Goal: Task Accomplishment & Management: Use online tool/utility

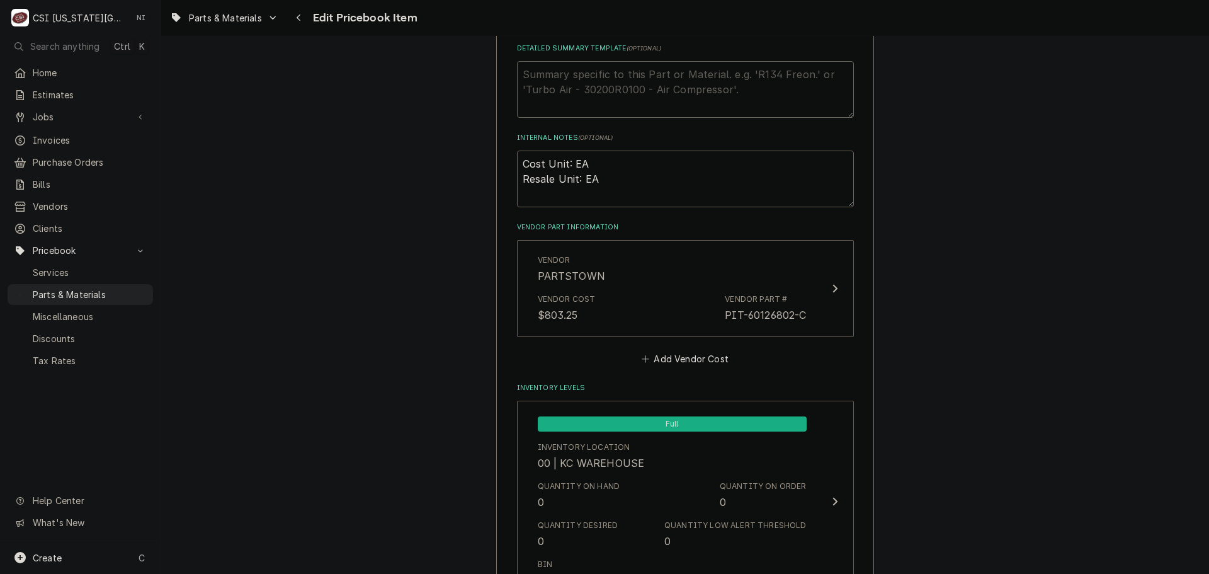
scroll to position [865, 0]
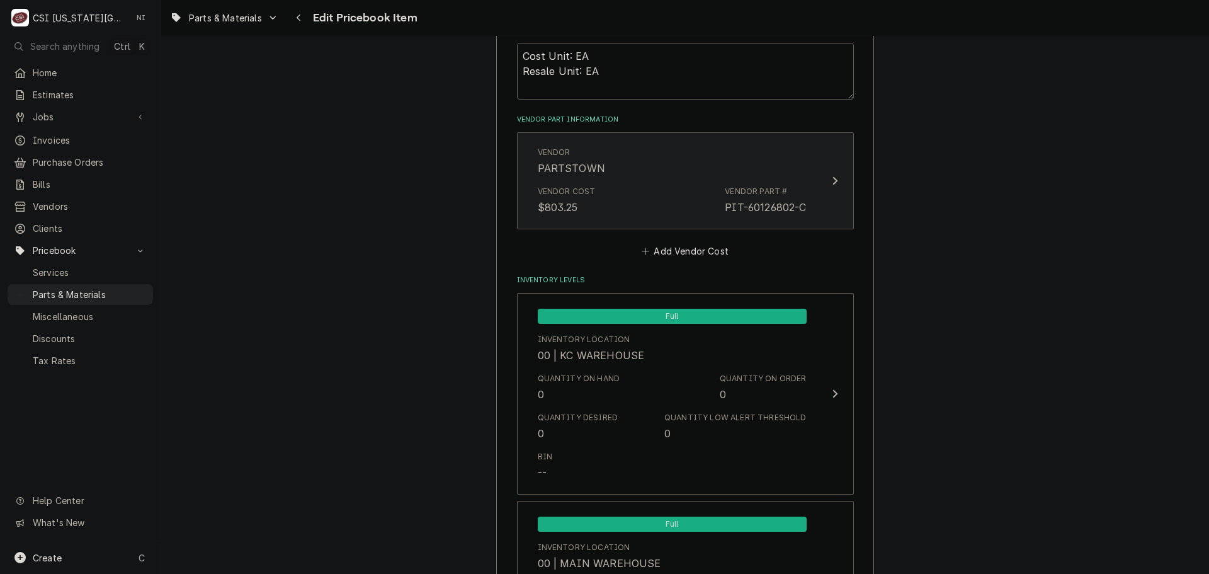
click at [634, 215] on div "Vendor Cost $803.25 Vendor Part # PIT-60126802-C" at bounding box center [672, 200] width 269 height 39
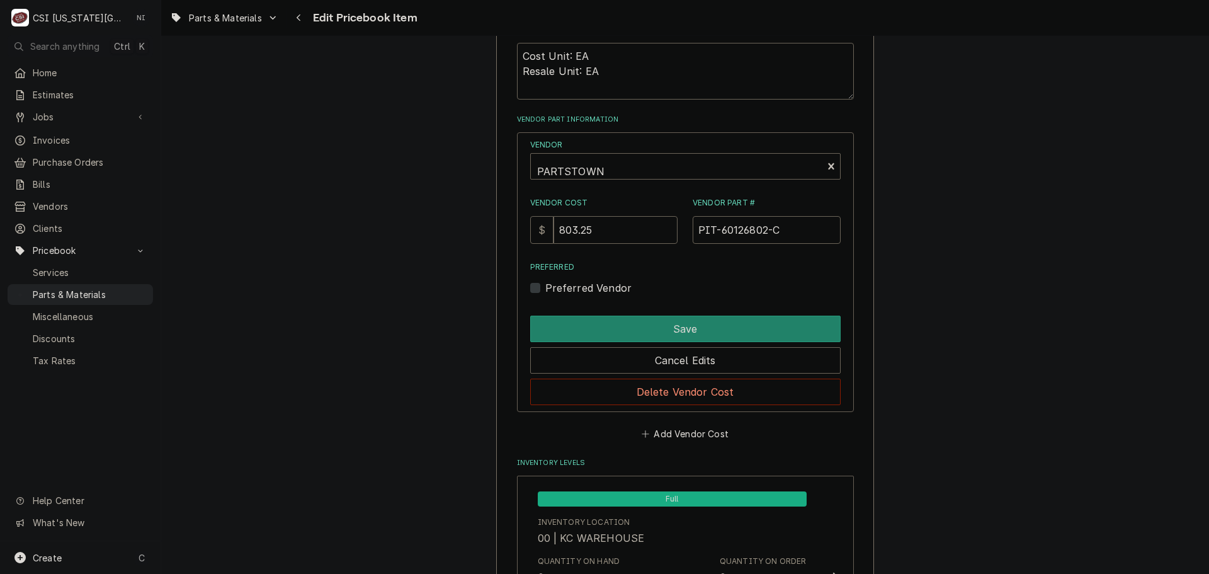
click at [666, 407] on div "Vendor PARTSTOWN Vendor Cost $ 803.25 Vendor Part # PIT-60126802-C Preferred Pr…" at bounding box center [685, 272] width 337 height 280
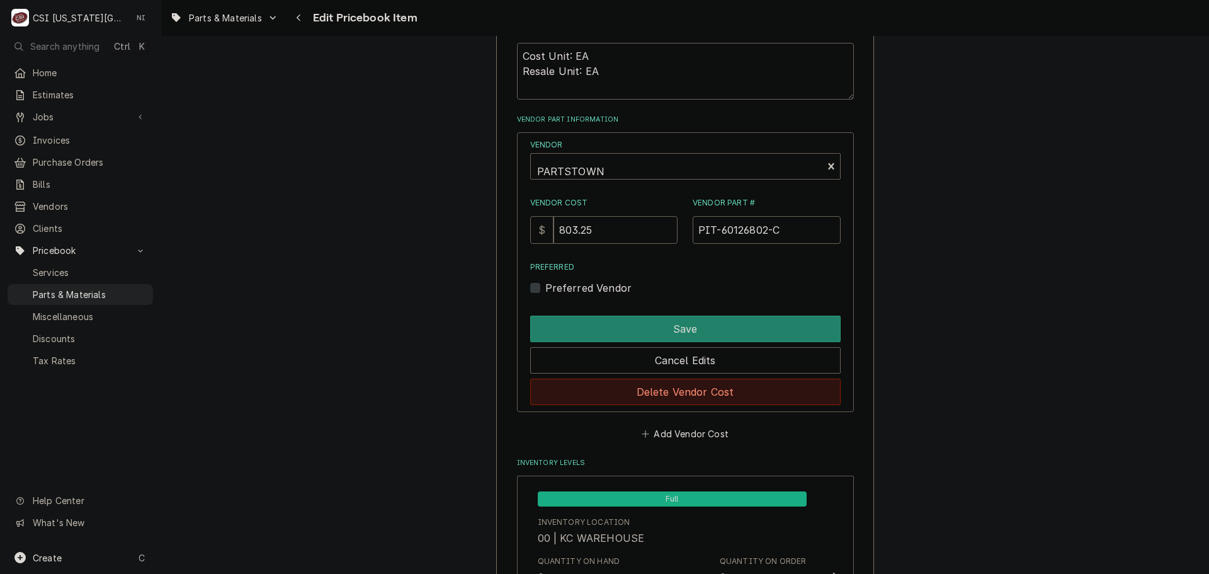
click at [668, 402] on button "Delete Vendor Cost" at bounding box center [685, 391] width 310 height 26
type textarea "x"
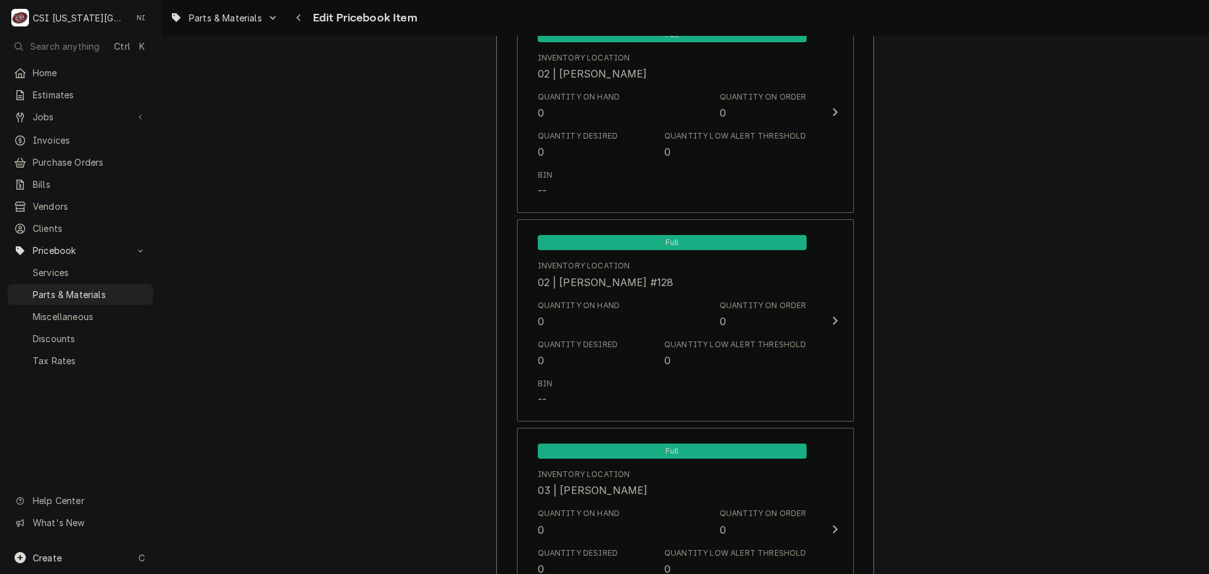
scroll to position [11996, 0]
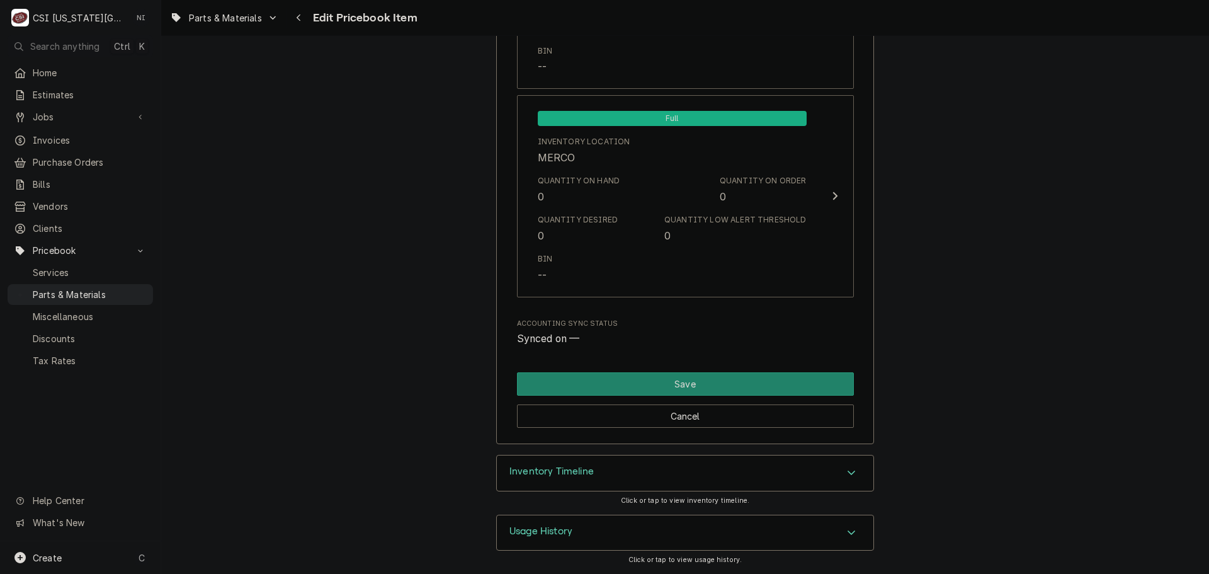
click at [818, 472] on div "Inventory Timeline" at bounding box center [685, 472] width 377 height 35
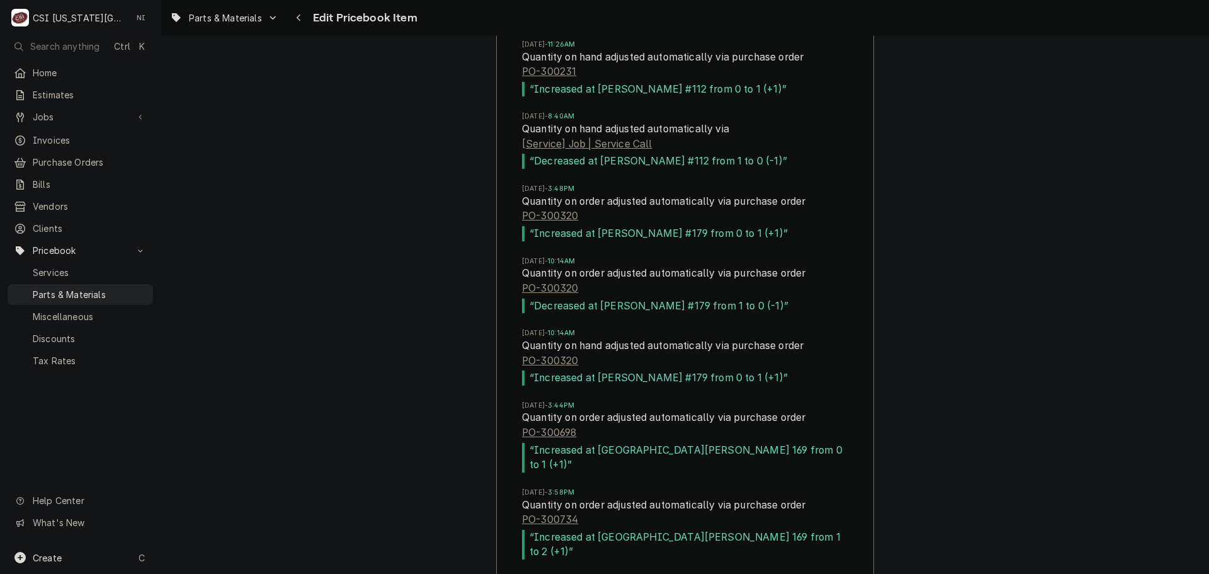
scroll to position [12626, 0]
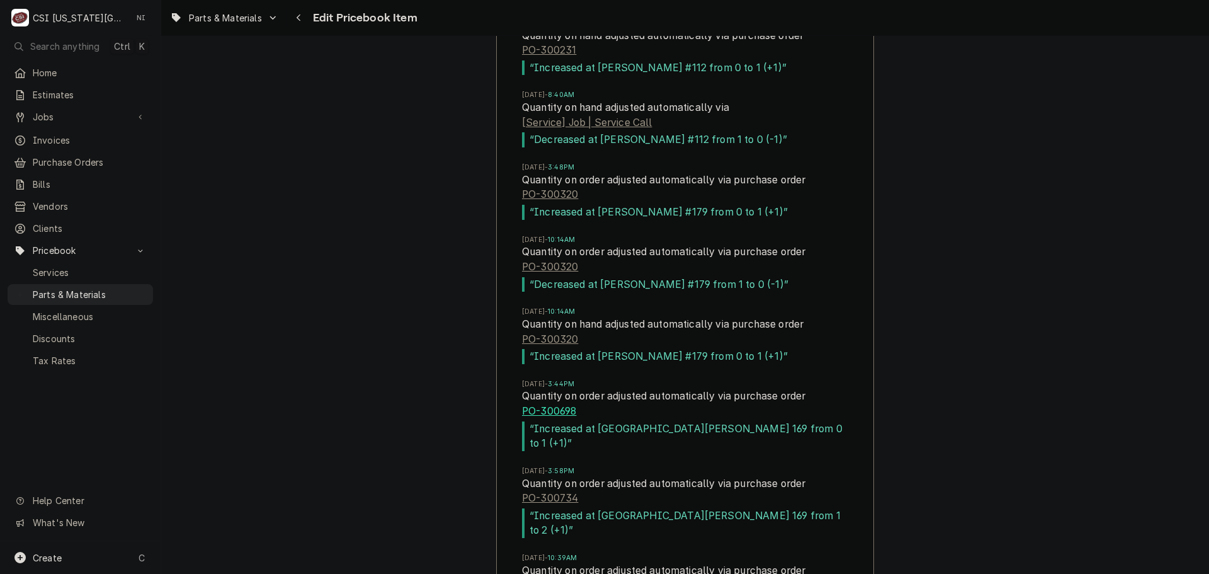
click at [562, 412] on link "PO-300698" at bounding box center [549, 411] width 54 height 15
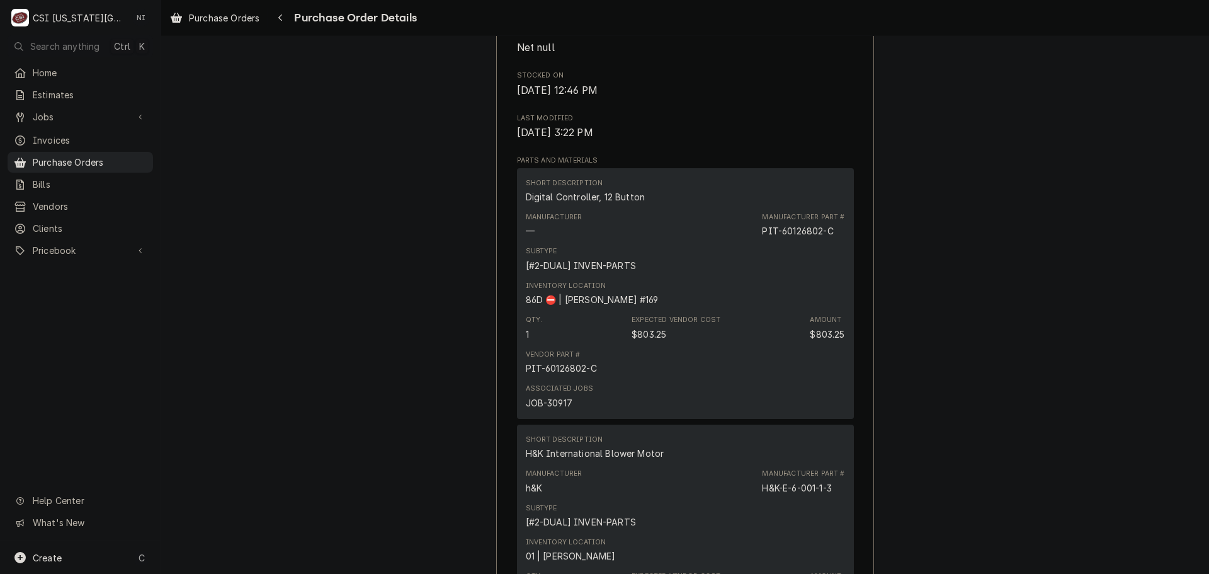
scroll to position [756, 0]
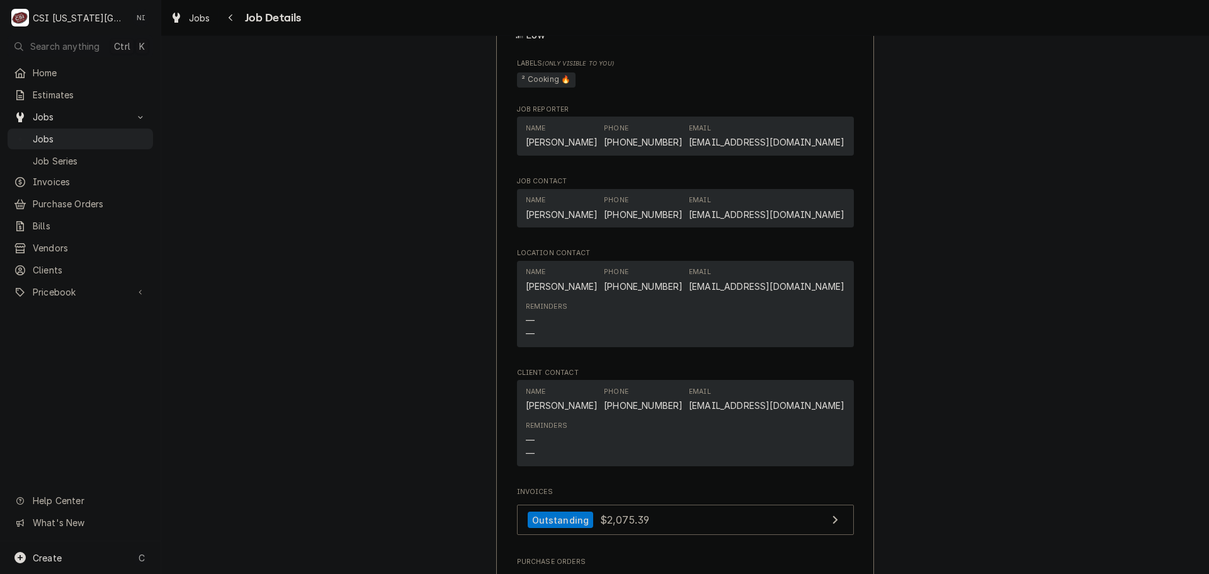
scroll to position [1362, 0]
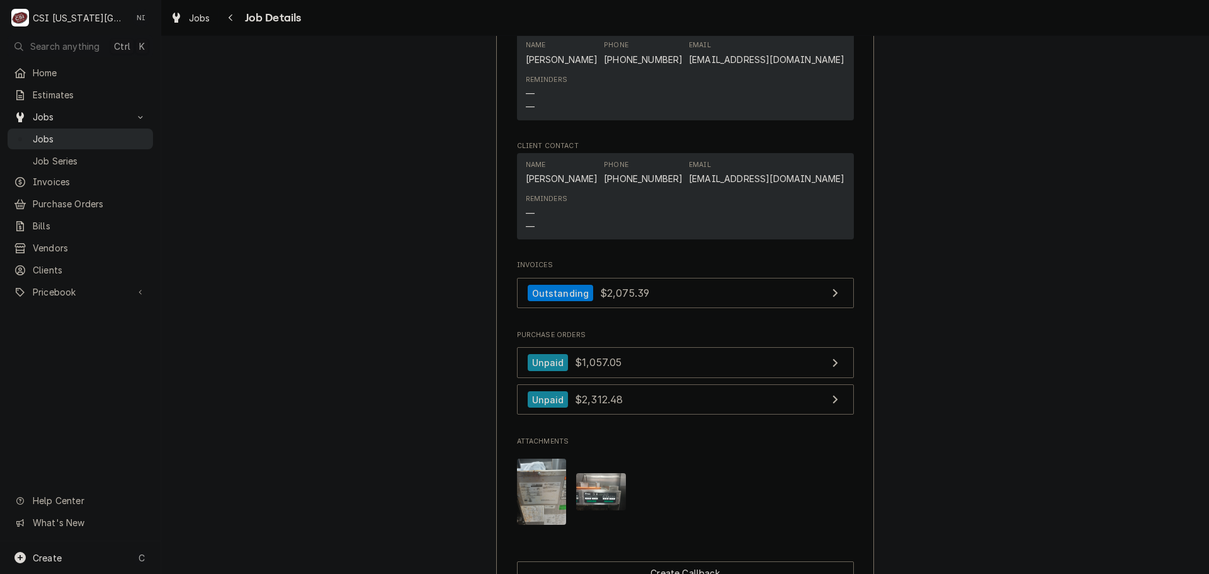
click at [91, 139] on span "Jobs" at bounding box center [90, 138] width 114 height 13
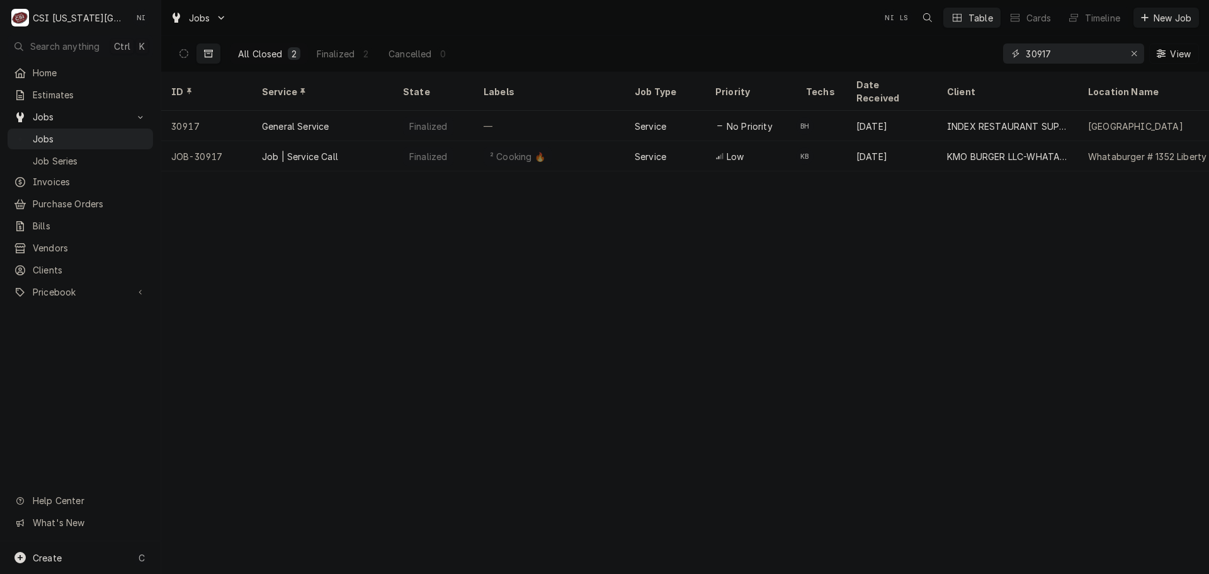
drag, startPoint x: 1055, startPoint y: 54, endPoint x: 1011, endPoint y: 56, distance: 44.1
click at [1011, 56] on div "30917" at bounding box center [1073, 53] width 141 height 20
paste input "1998"
type input "31998"
click at [185, 55] on icon "Dynamic Content Wrapper" at bounding box center [183, 53] width 9 height 9
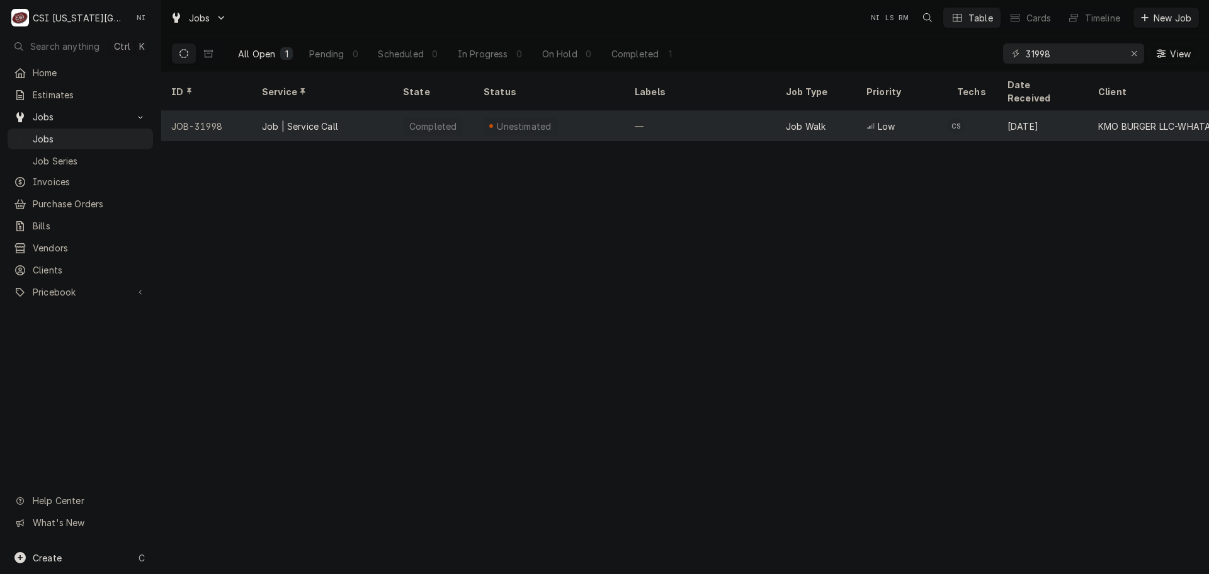
click at [370, 111] on div "Job | Service Call" at bounding box center [322, 126] width 141 height 30
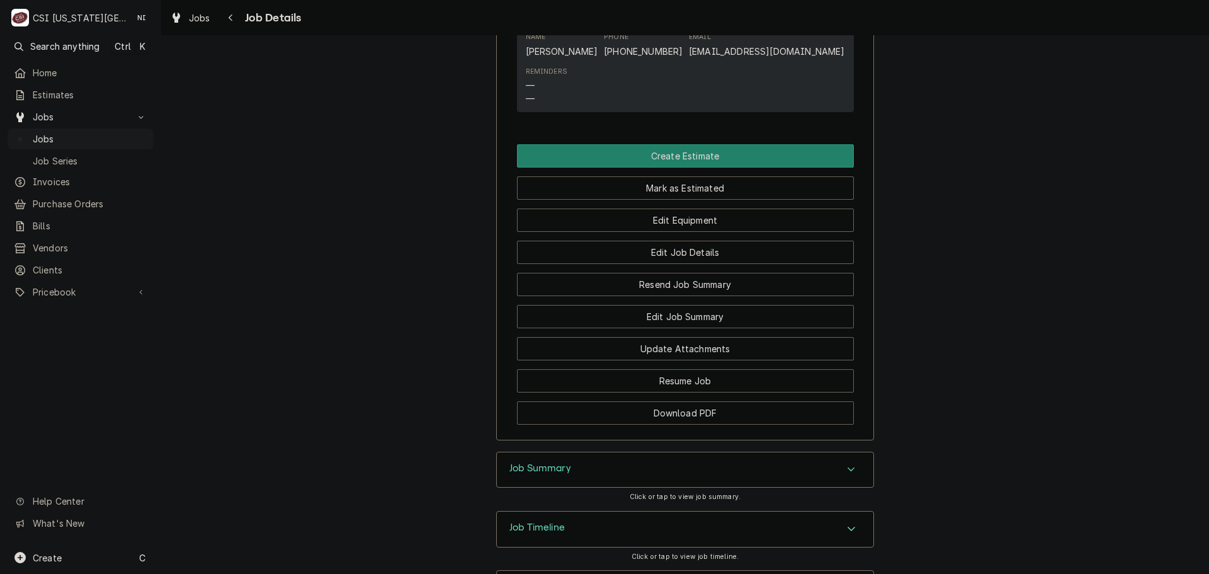
click at [831, 452] on div "Job Summary" at bounding box center [685, 469] width 377 height 35
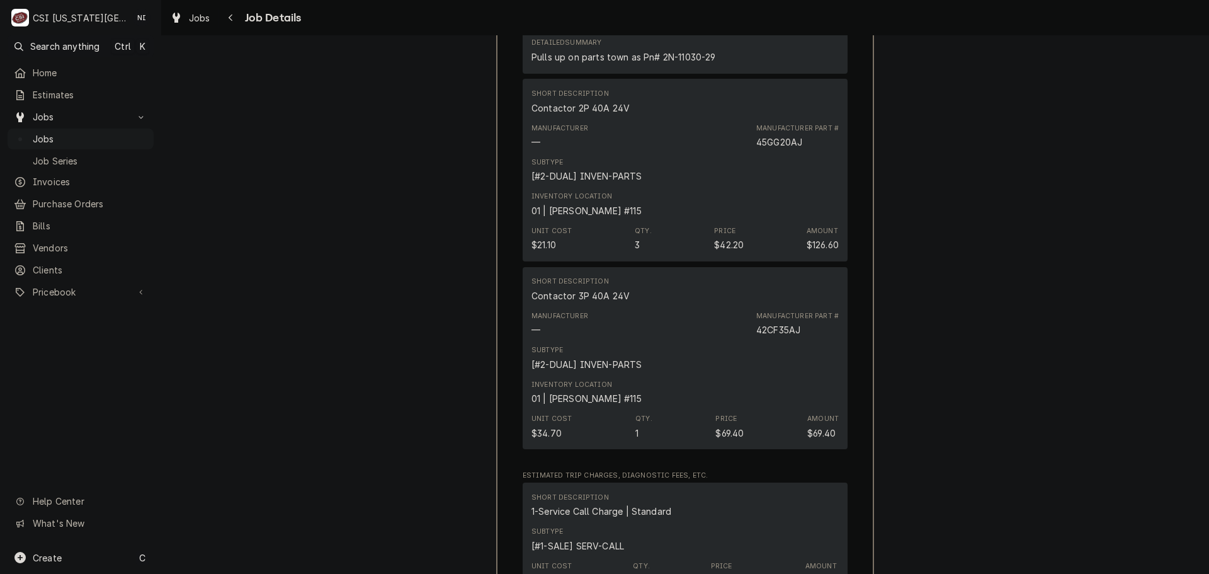
scroll to position [2955, 0]
